Goal: Task Accomplishment & Management: Complete application form

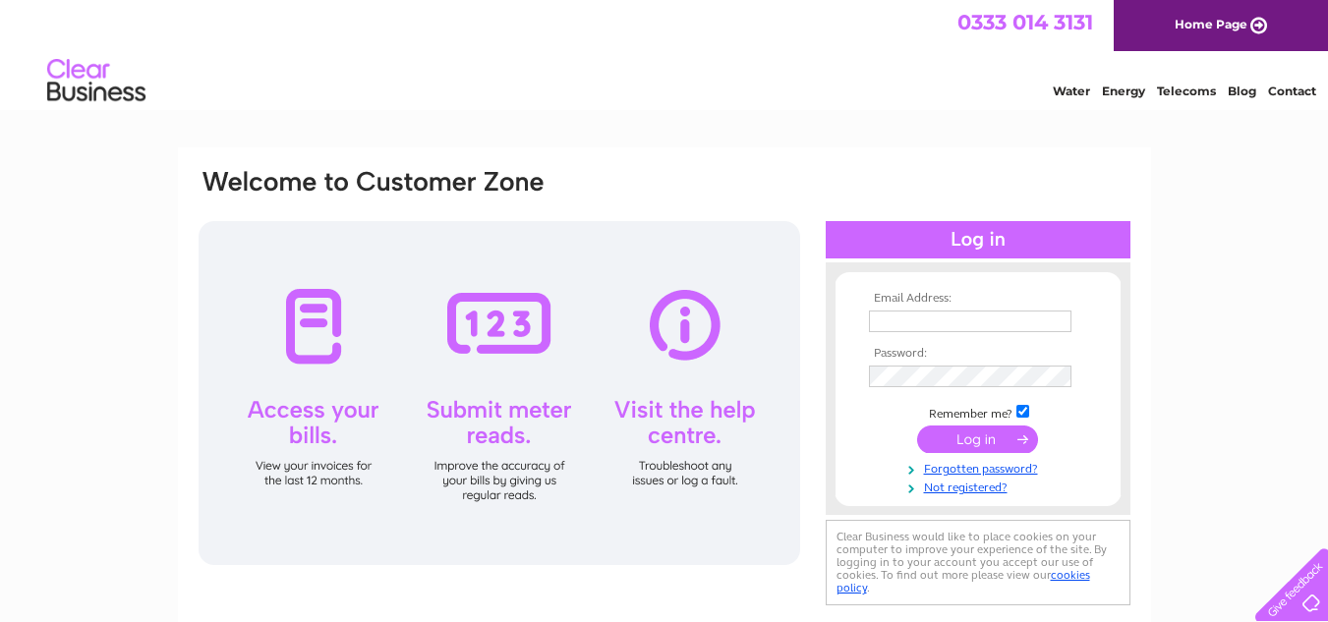
type input "[PERSON_NAME][EMAIL_ADDRESS][DOMAIN_NAME]"
click at [971, 440] on input "submit" at bounding box center [977, 440] width 121 height 28
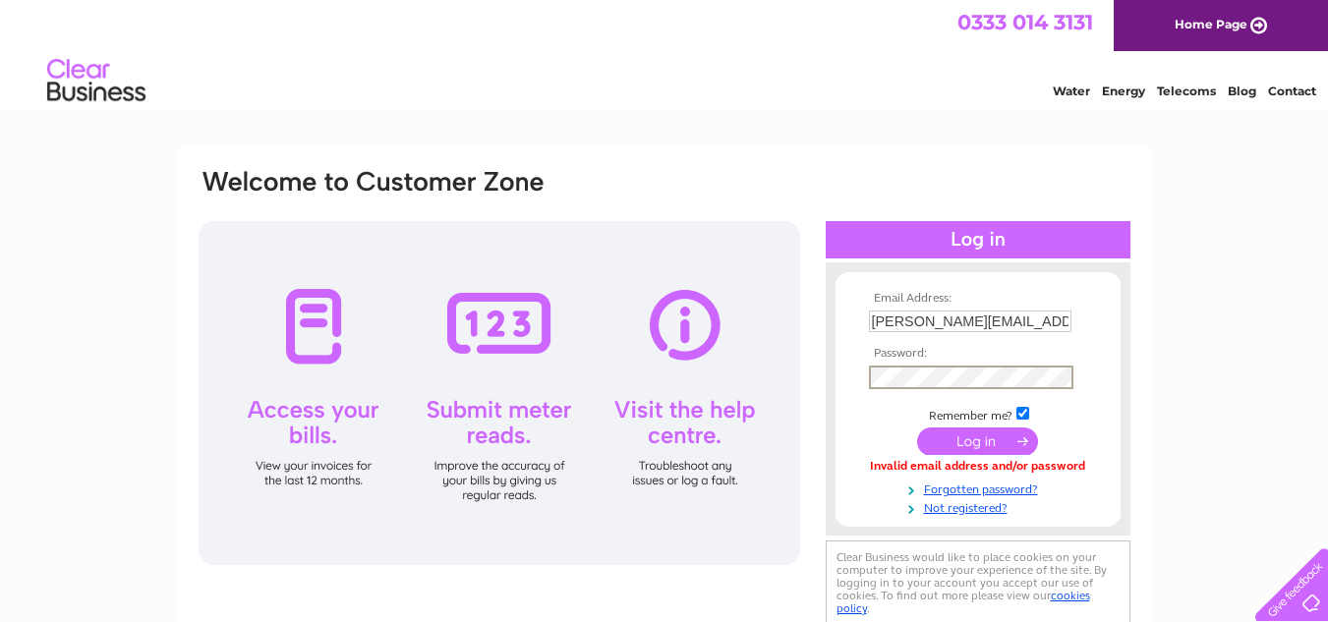
click at [935, 437] on input "submit" at bounding box center [977, 442] width 121 height 28
click at [969, 438] on input "submit" at bounding box center [977, 440] width 121 height 28
click at [987, 434] on input "submit" at bounding box center [977, 440] width 121 height 28
click at [993, 501] on link "Not registered?" at bounding box center [980, 505] width 223 height 19
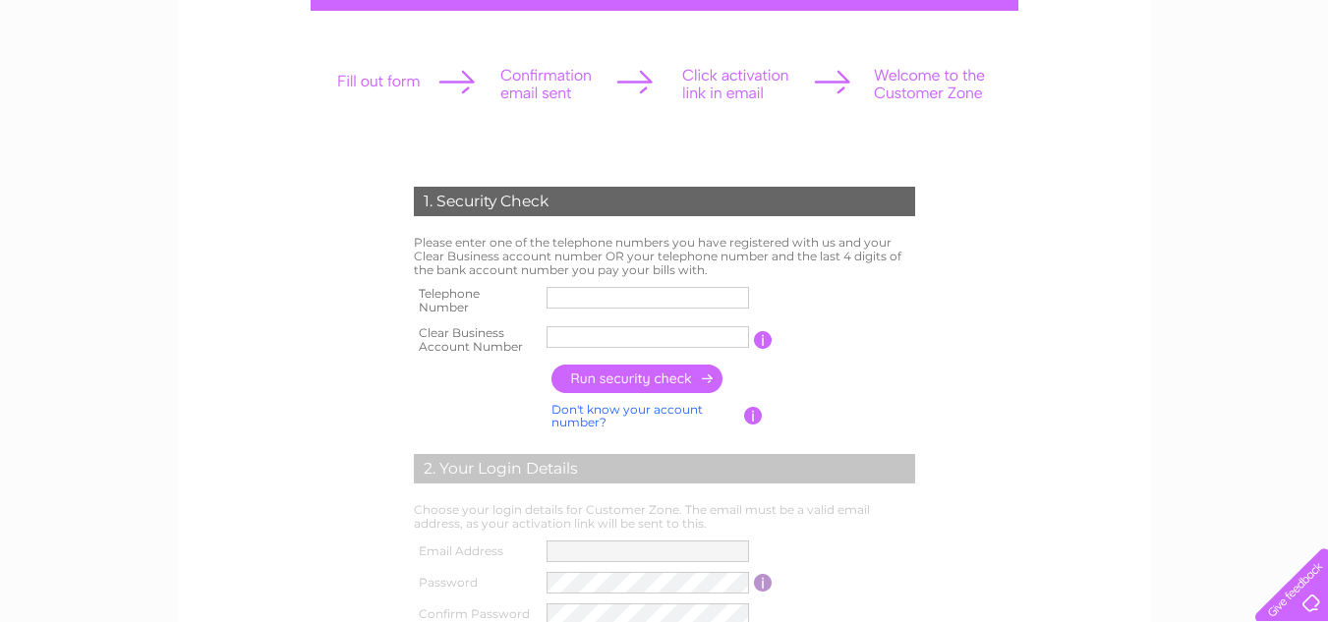
scroll to position [354, 0]
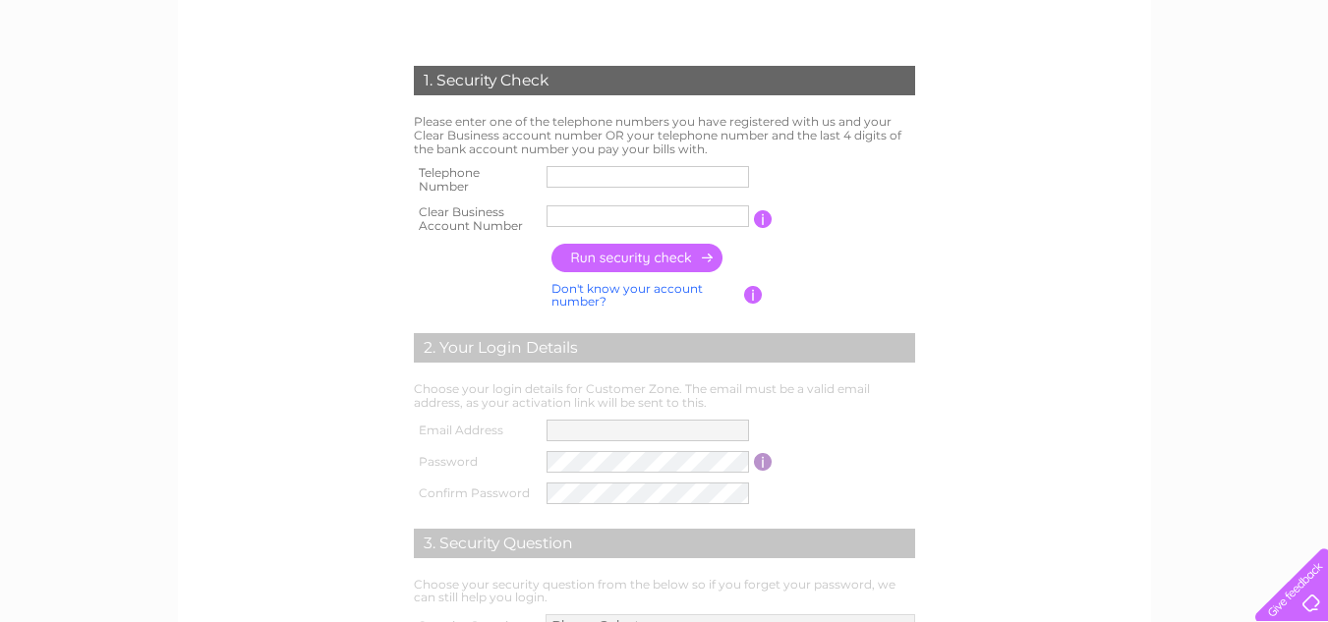
click at [563, 176] on input "text" at bounding box center [648, 177] width 203 height 22
click at [563, 176] on input "text" at bounding box center [649, 177] width 205 height 24
type input "07799142036"
click at [609, 217] on input "hallsport" at bounding box center [649, 217] width 205 height 24
type input "h"
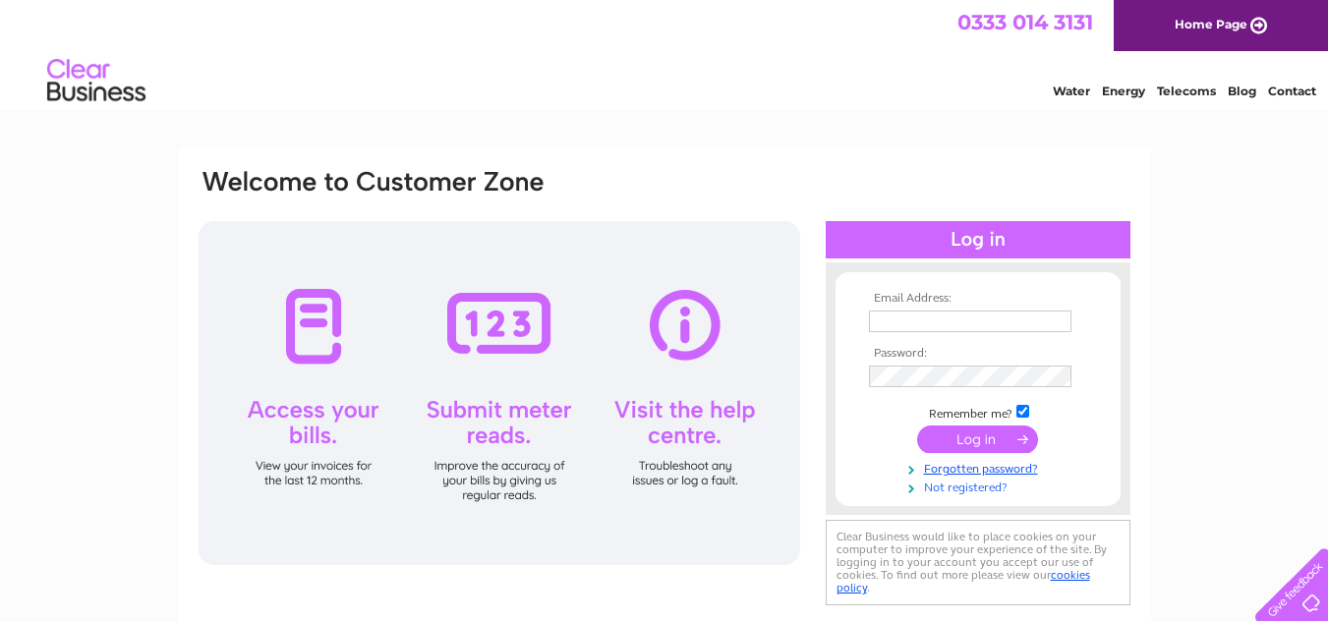
type input "ronald.hallsports@gmail.com"
click at [972, 485] on link "Not registered?" at bounding box center [980, 486] width 223 height 19
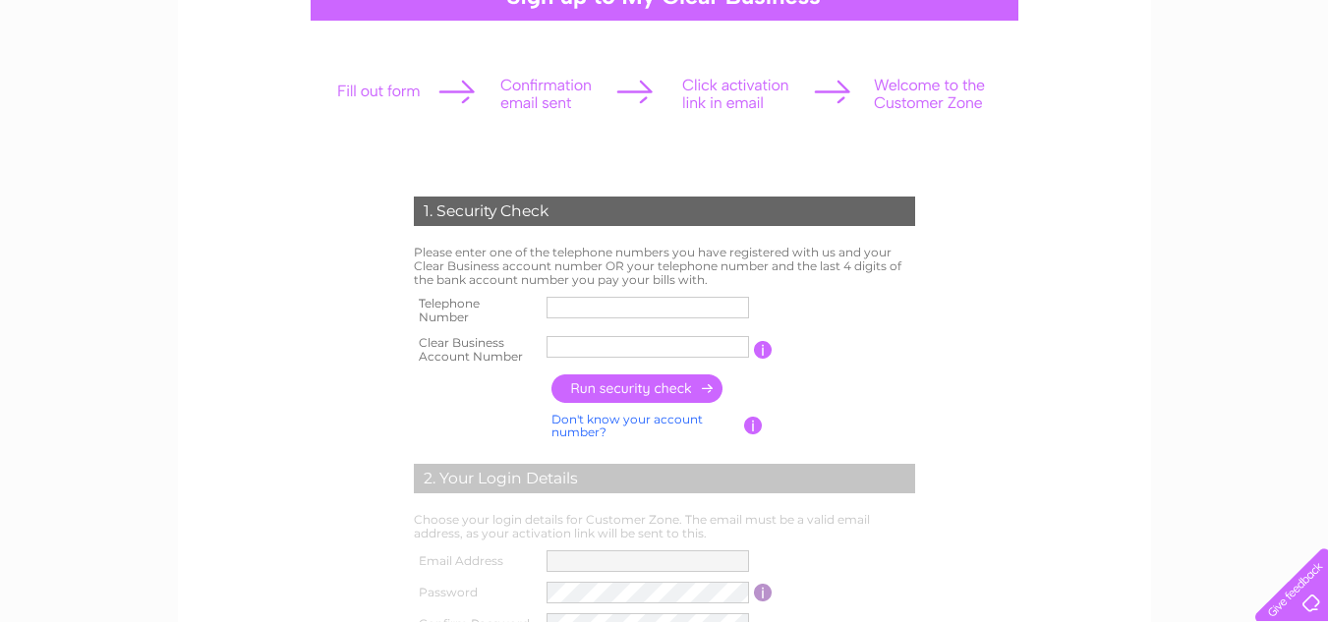
scroll to position [288, 0]
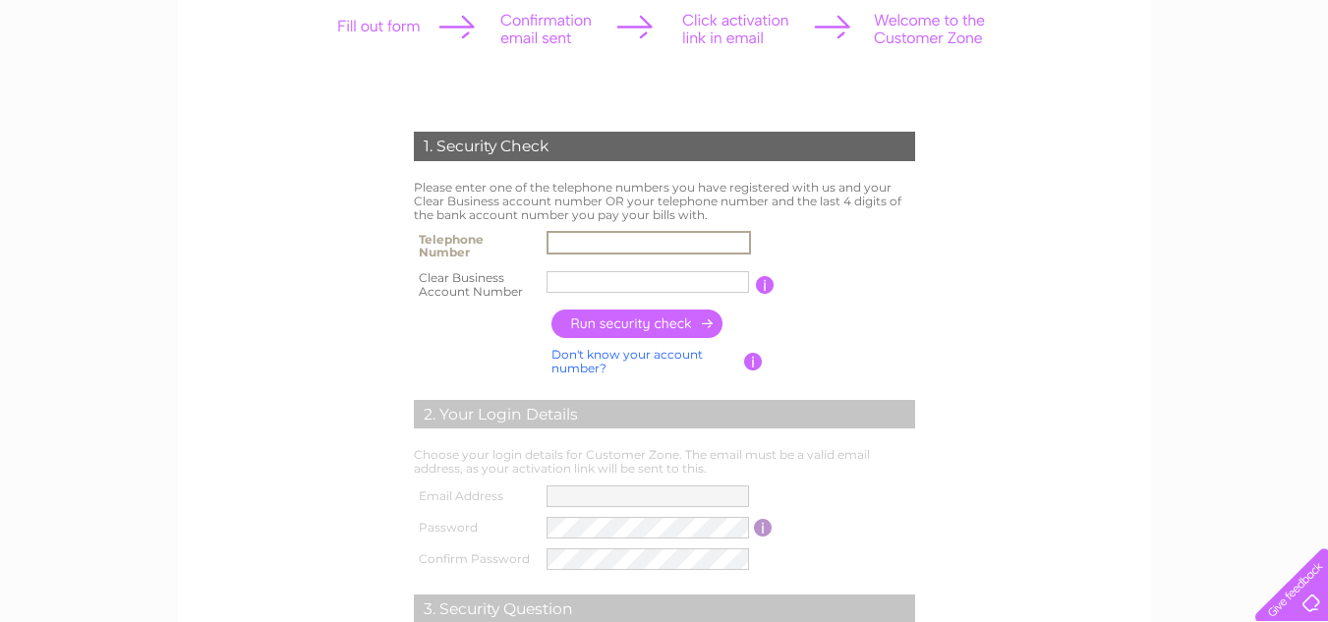
click at [578, 238] on input "text" at bounding box center [649, 243] width 205 height 24
type input "07799142036"
click at [608, 281] on input "hallsport" at bounding box center [649, 282] width 205 height 24
type input "h"
type input "562354"
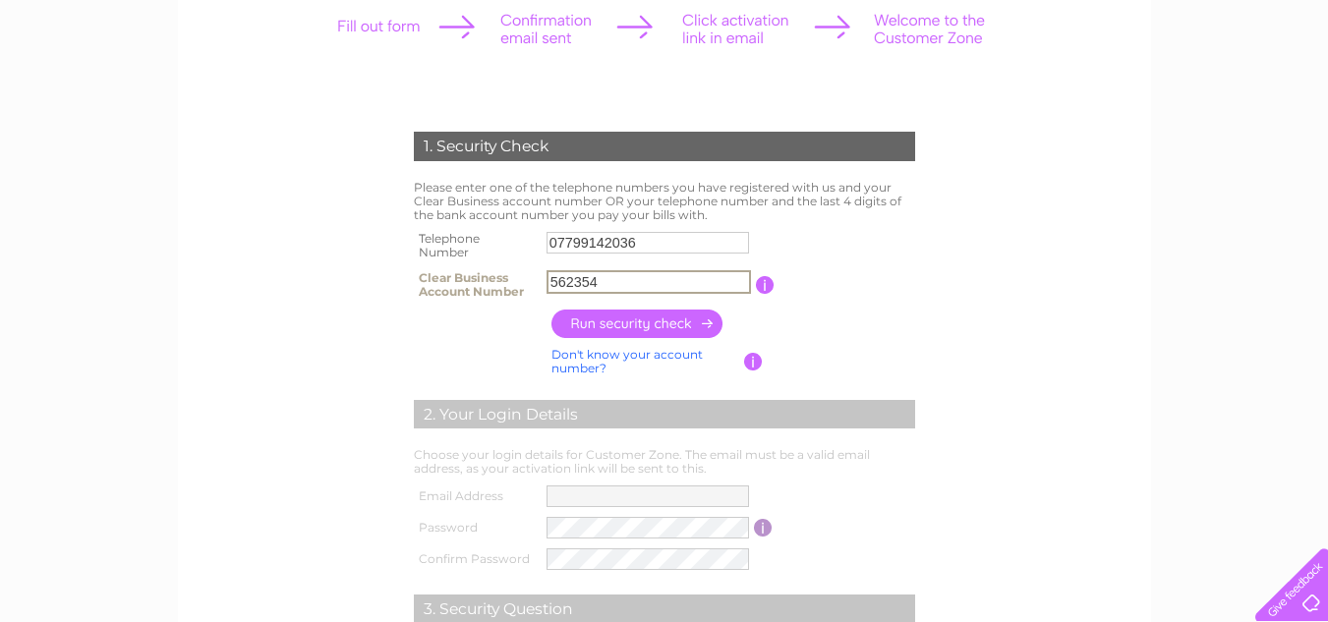
click at [683, 324] on input "button" at bounding box center [638, 324] width 173 height 29
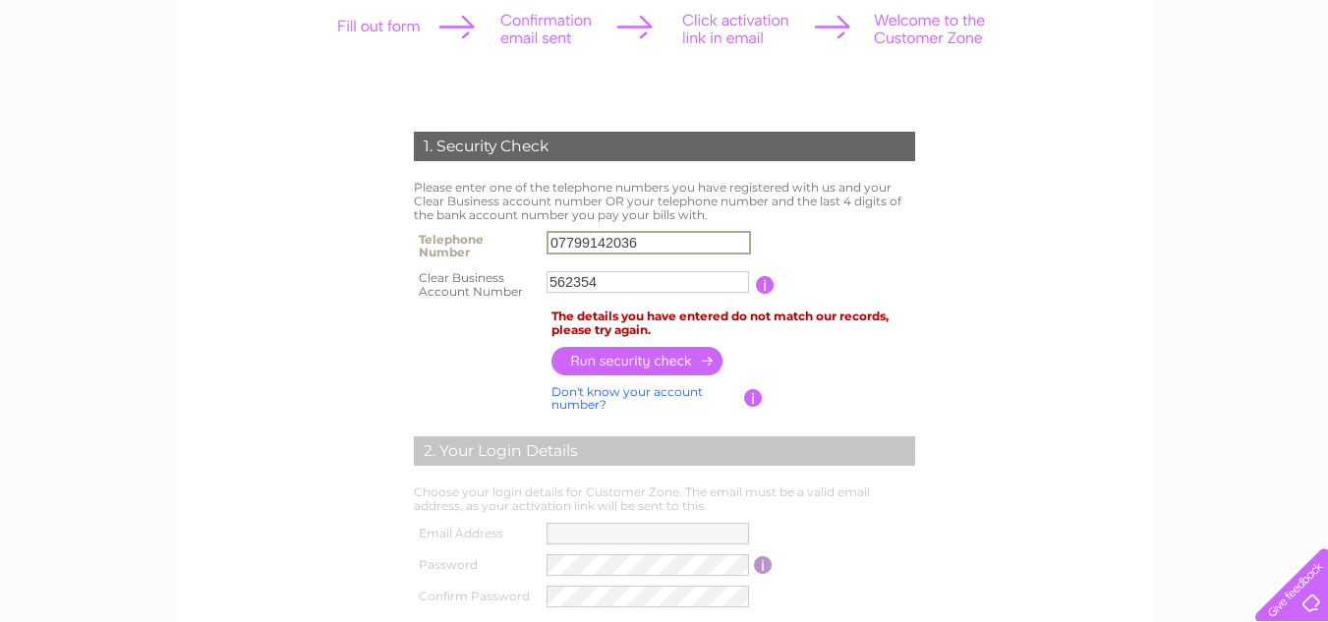
click at [641, 240] on input "07799142036" at bounding box center [649, 243] width 205 height 24
type input "01616435010"
click at [656, 362] on input "button" at bounding box center [638, 360] width 173 height 29
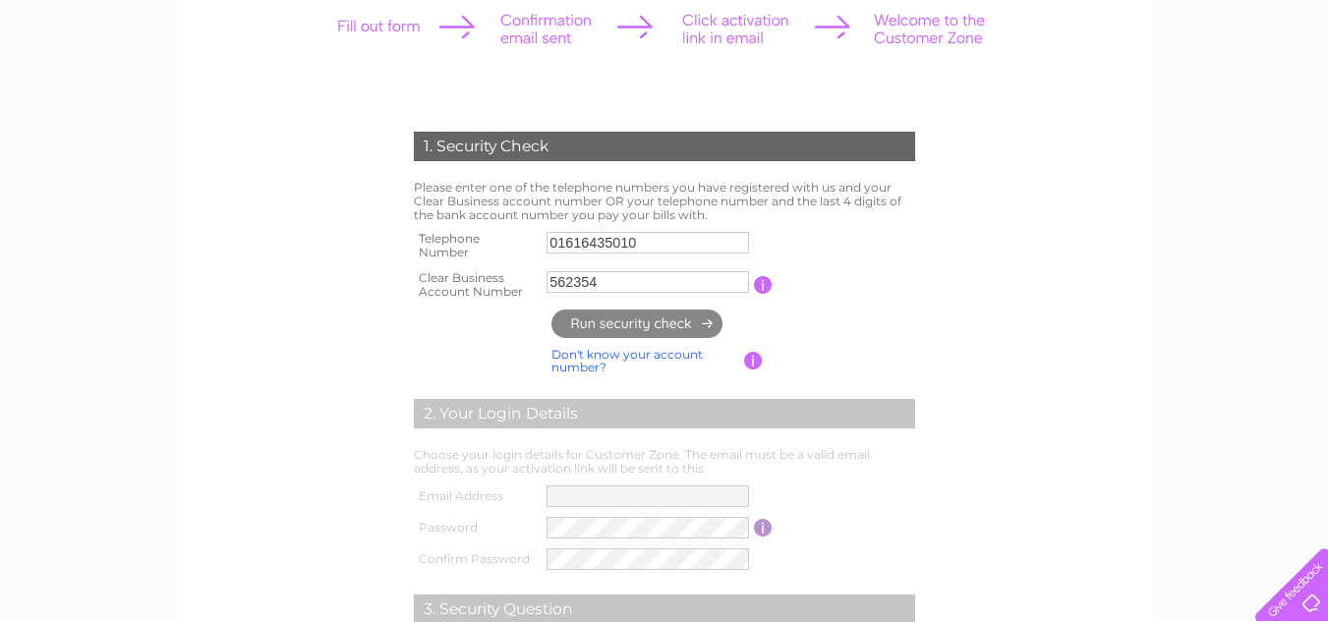
type input "**********"
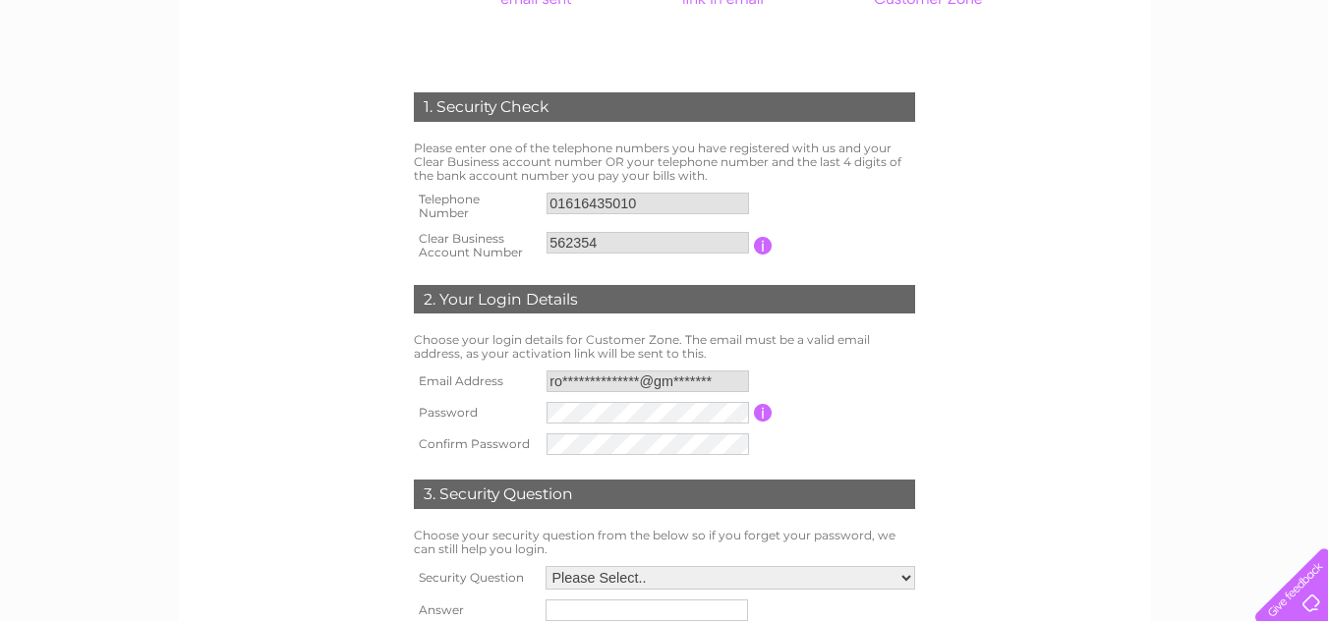
scroll to position [485, 0]
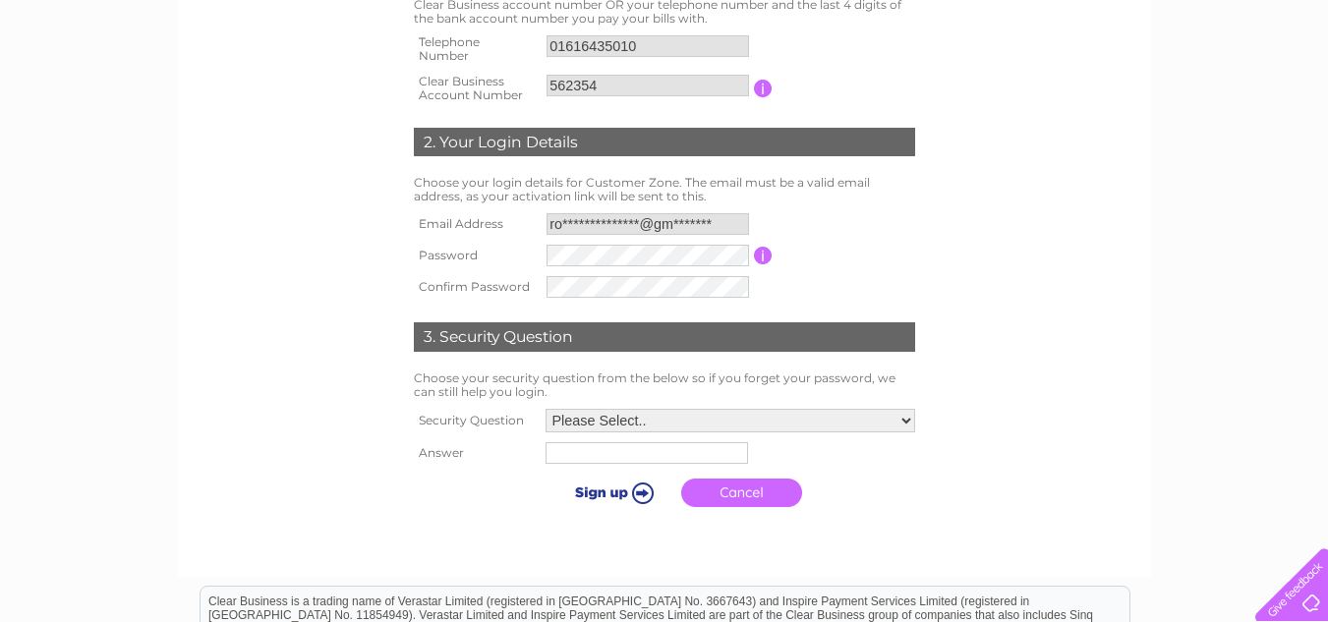
click at [720, 223] on input "**********" at bounding box center [648, 224] width 203 height 22
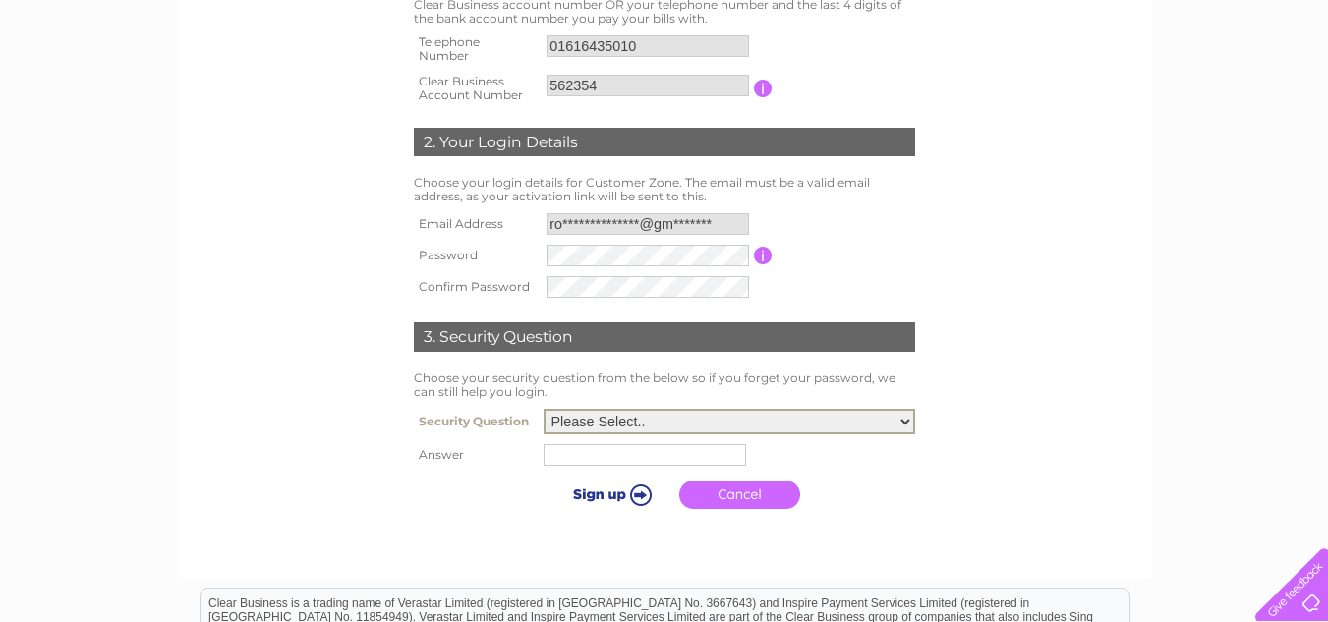
click at [906, 419] on select "Please Select.. In what town or city was your first job? In what town or city d…" at bounding box center [730, 422] width 372 height 26
select select "5"
click at [544, 410] on select "Please Select.. In what town or city was your first job? In what town or city d…" at bounding box center [730, 422] width 372 height 26
click at [581, 460] on input "text" at bounding box center [648, 454] width 205 height 24
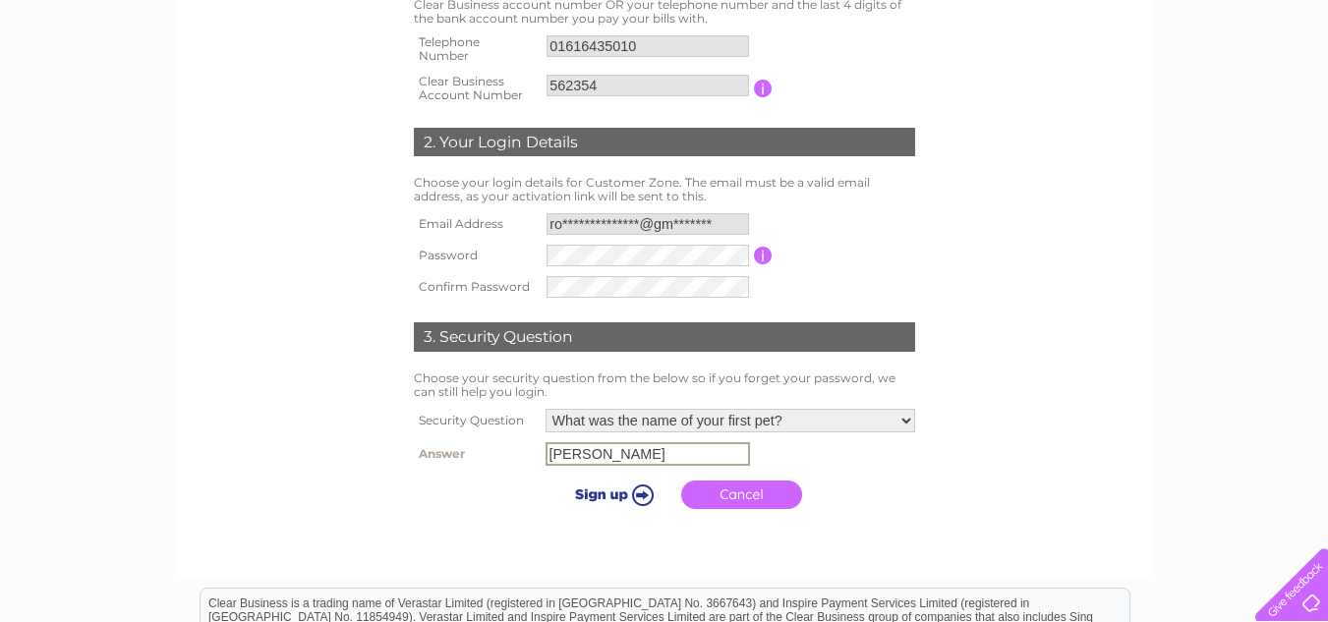
type input "rolf"
click at [642, 494] on input "submit" at bounding box center [611, 493] width 121 height 28
